Goal: Information Seeking & Learning: Learn about a topic

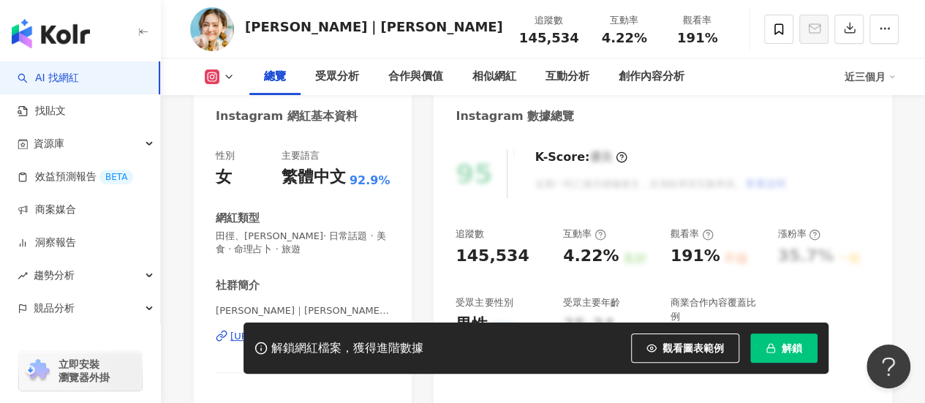
scroll to position [219, 0]
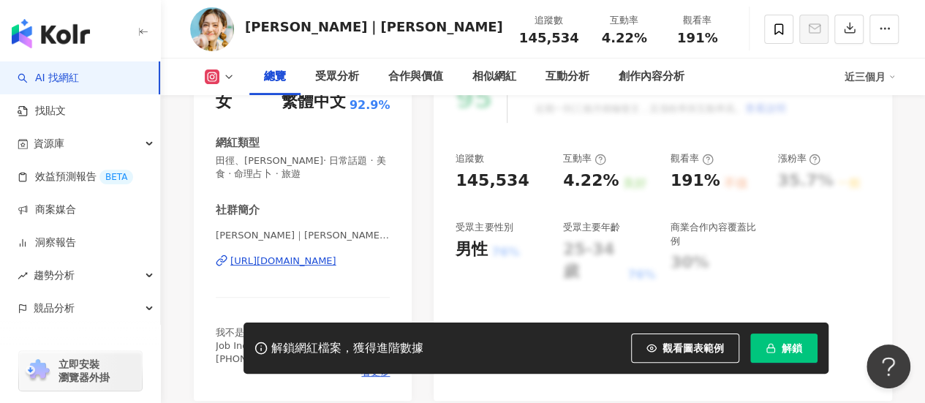
click at [316, 261] on div "https://www.instagram.com/ngaionchi_kathy/" at bounding box center [283, 260] width 106 height 13
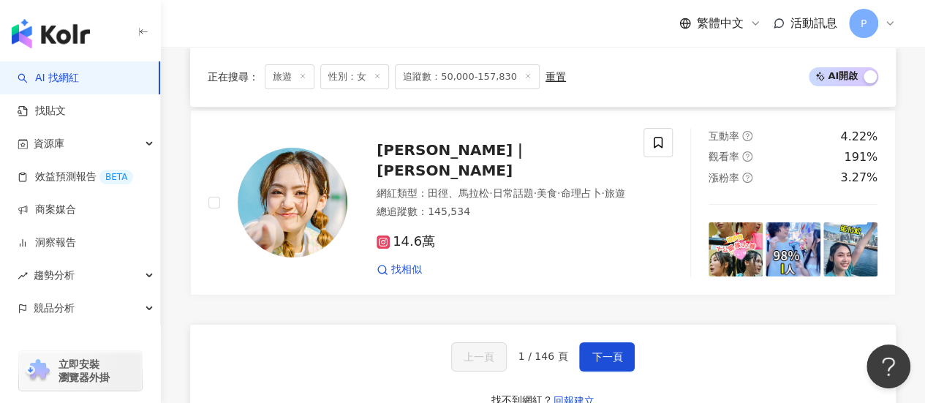
scroll to position [2924, 0]
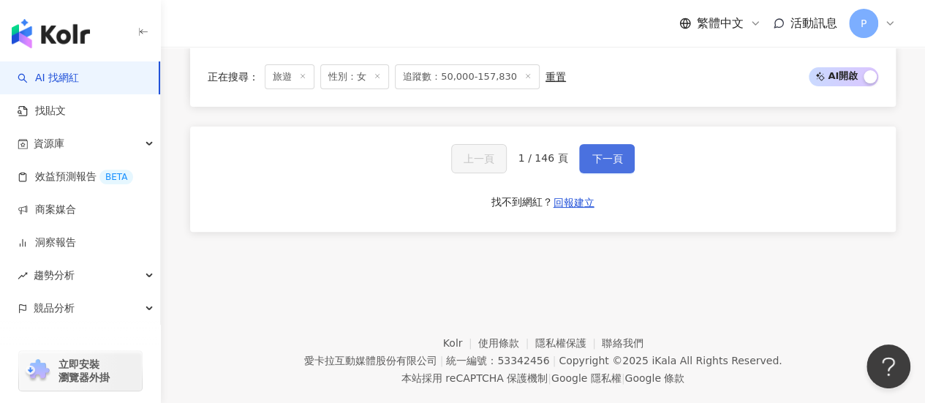
click at [595, 157] on span "下一頁" at bounding box center [606, 159] width 31 height 12
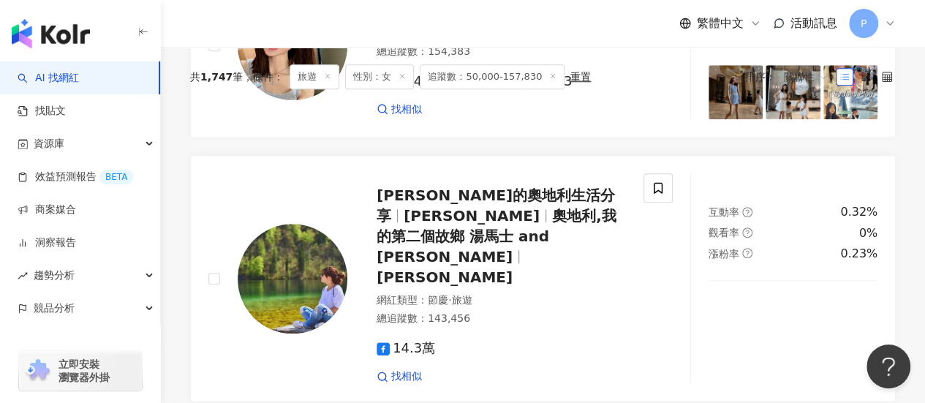
scroll to position [501, 0]
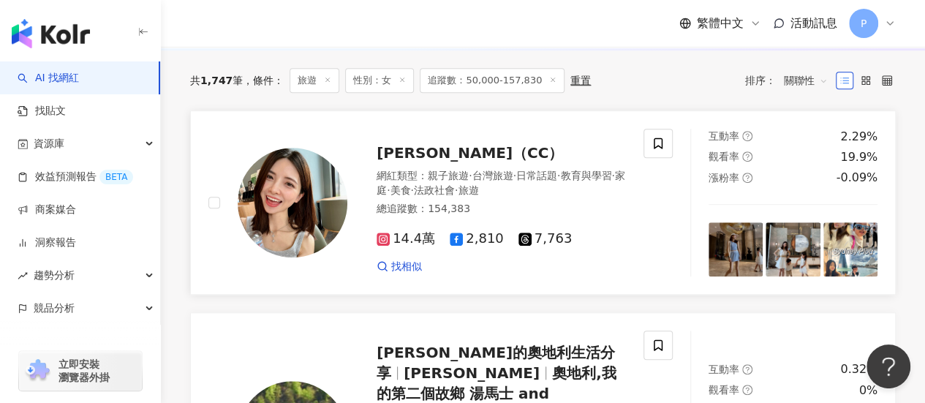
click at [411, 162] on span "[PERSON_NAME]（CC）" at bounding box center [469, 153] width 186 height 18
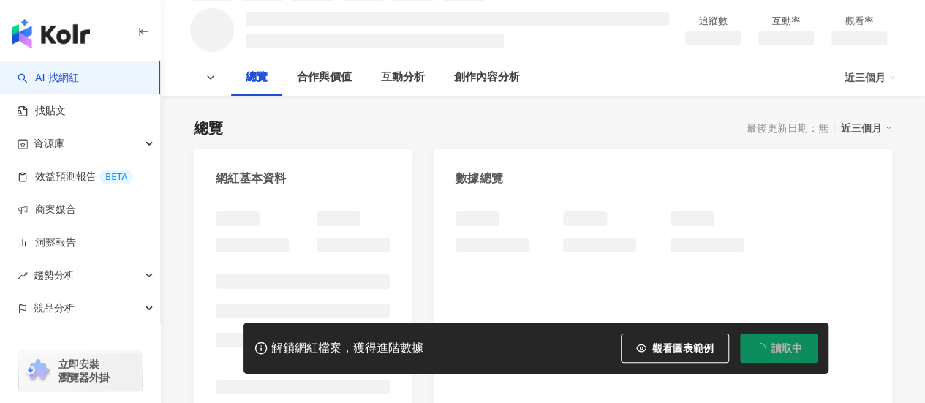
scroll to position [219, 0]
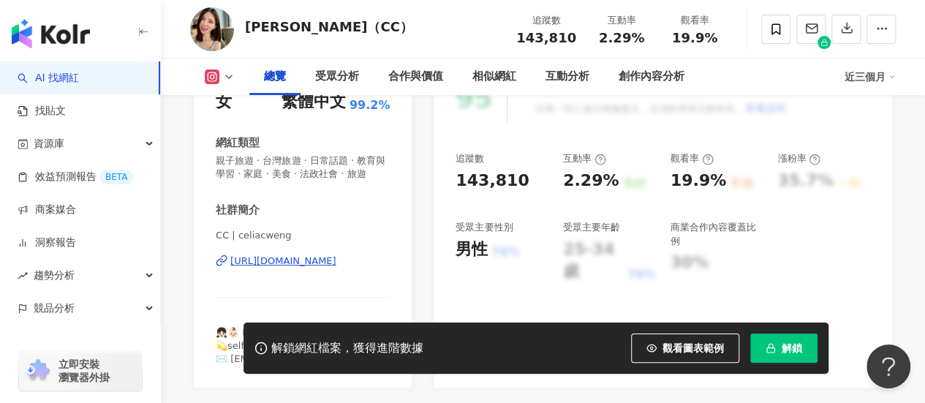
click at [336, 268] on div "[URL][DOMAIN_NAME]" at bounding box center [283, 260] width 106 height 13
